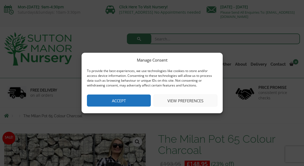
click at [103, 102] on button "Accept" at bounding box center [119, 101] width 64 height 12
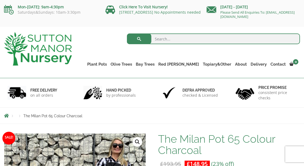
click at [0, 0] on link "Gnarled Plateau Olive Tree XL" at bounding box center [0, 0] width 0 height 0
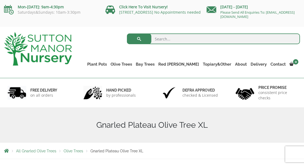
click at [0, 0] on link "The Iron Stone Pots" at bounding box center [0, 0] width 0 height 0
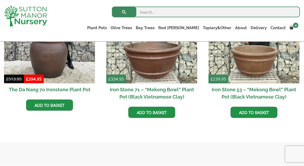
scroll to position [359, 0]
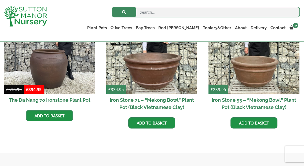
click at [43, 115] on link "Add to basket" at bounding box center [49, 115] width 47 height 11
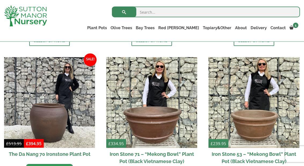
scroll to position [331, 0]
click at [37, 115] on img at bounding box center [49, 102] width 91 height 91
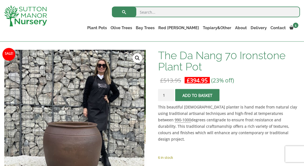
scroll to position [75, 0]
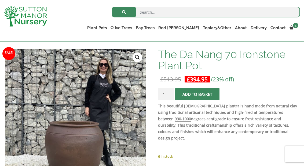
click at [188, 93] on button "Add to basket" at bounding box center [197, 94] width 44 height 12
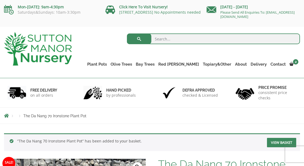
click at [0, 0] on link "Resin Bonded Pots" at bounding box center [0, 0] width 0 height 0
click at [0, 0] on link "The Milan Pots" at bounding box center [0, 0] width 0 height 0
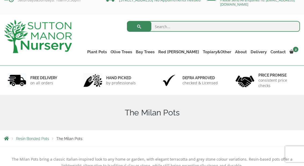
scroll to position [13, 0]
click at [27, 140] on span "Resin Bonded Pots" at bounding box center [32, 138] width 33 height 4
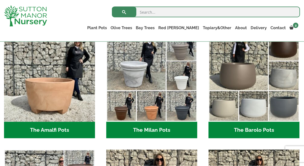
scroll to position [158, 0]
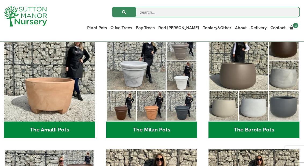
click at [250, 107] on img "Visit product category The Barolo Pots" at bounding box center [253, 76] width 91 height 91
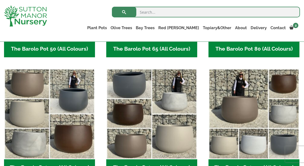
scroll to position [235, 0]
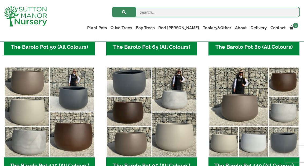
click at [148, 106] on img "Visit product category The Barolo Pot 95 (All Colours)" at bounding box center [151, 112] width 91 height 91
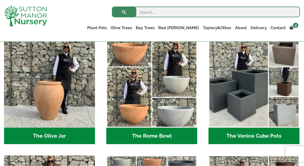
scroll to position [519, 0]
click at [238, 98] on img "Visit product category The Venice Cube Pots" at bounding box center [253, 82] width 91 height 91
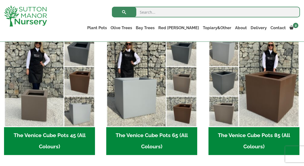
scroll to position [143, 0]
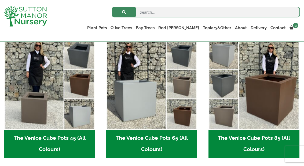
click at [139, 138] on h2 "The Venice Cube Pots 65 (All Colours) (4)" at bounding box center [151, 144] width 91 height 28
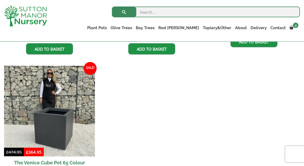
scroll to position [250, 0]
click at [33, 120] on img at bounding box center [49, 111] width 91 height 91
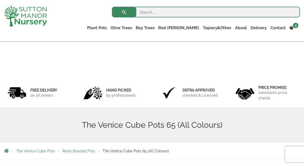
scroll to position [271, 0]
